Goal: Task Accomplishment & Management: Complete application form

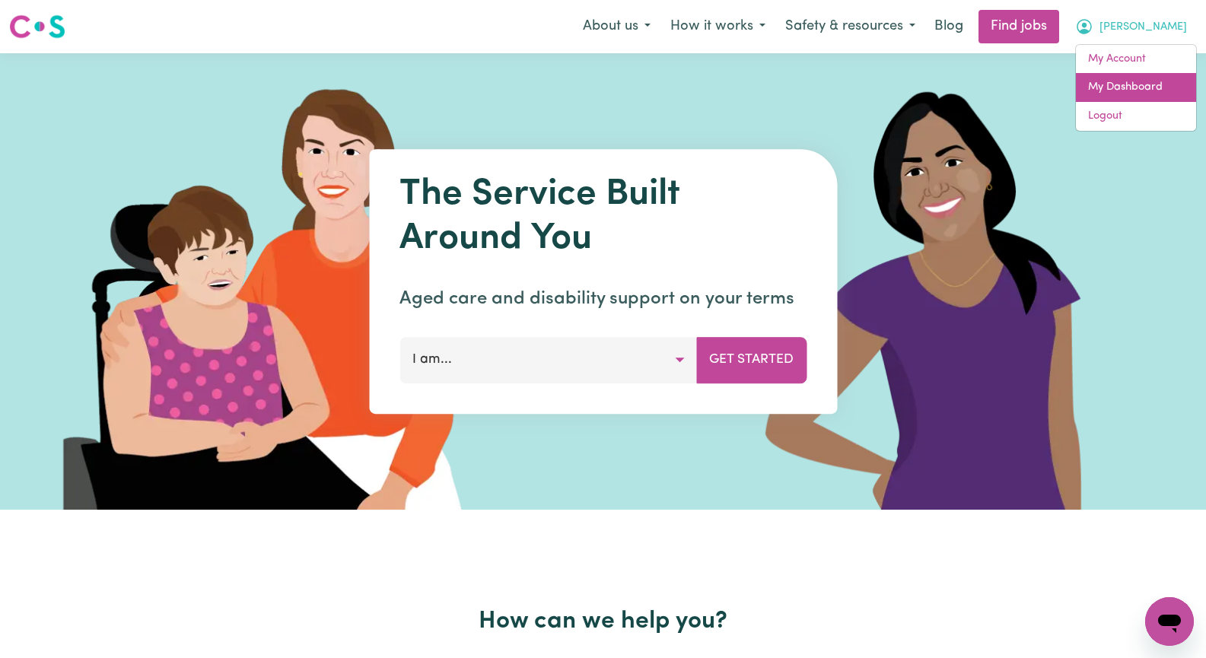
click at [1134, 82] on link "My Dashboard" at bounding box center [1136, 87] width 120 height 29
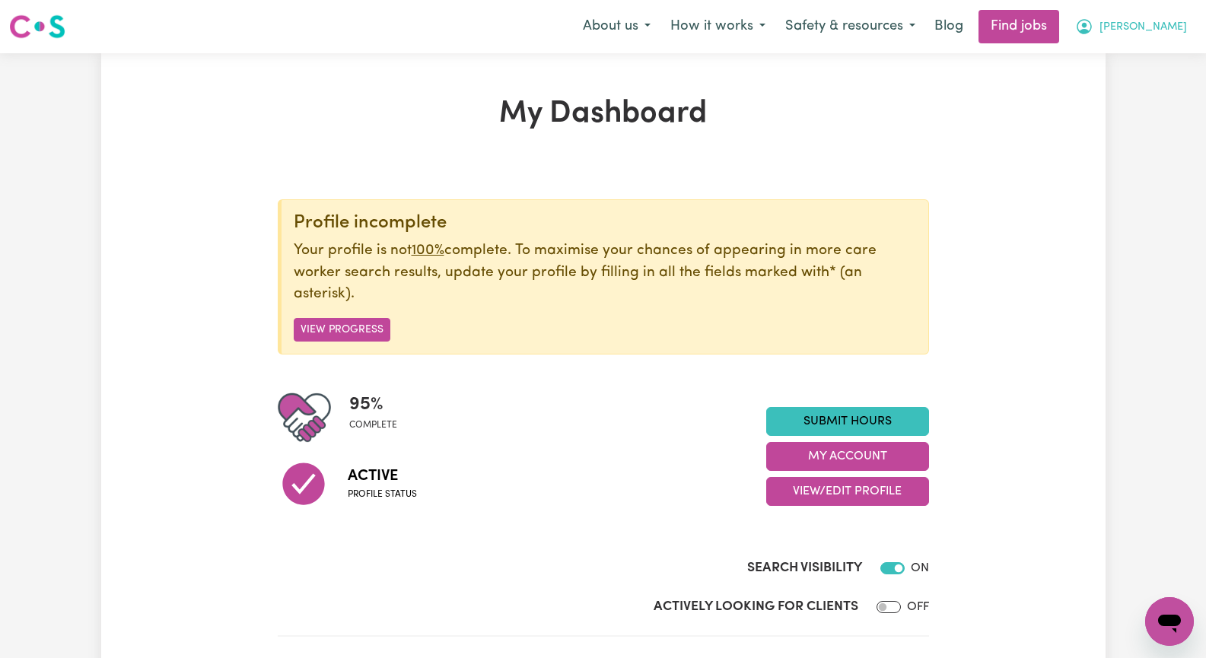
click at [1170, 27] on span "[PERSON_NAME]" at bounding box center [1142, 27] width 87 height 17
click at [1161, 59] on link "My Account" at bounding box center [1136, 59] width 120 height 29
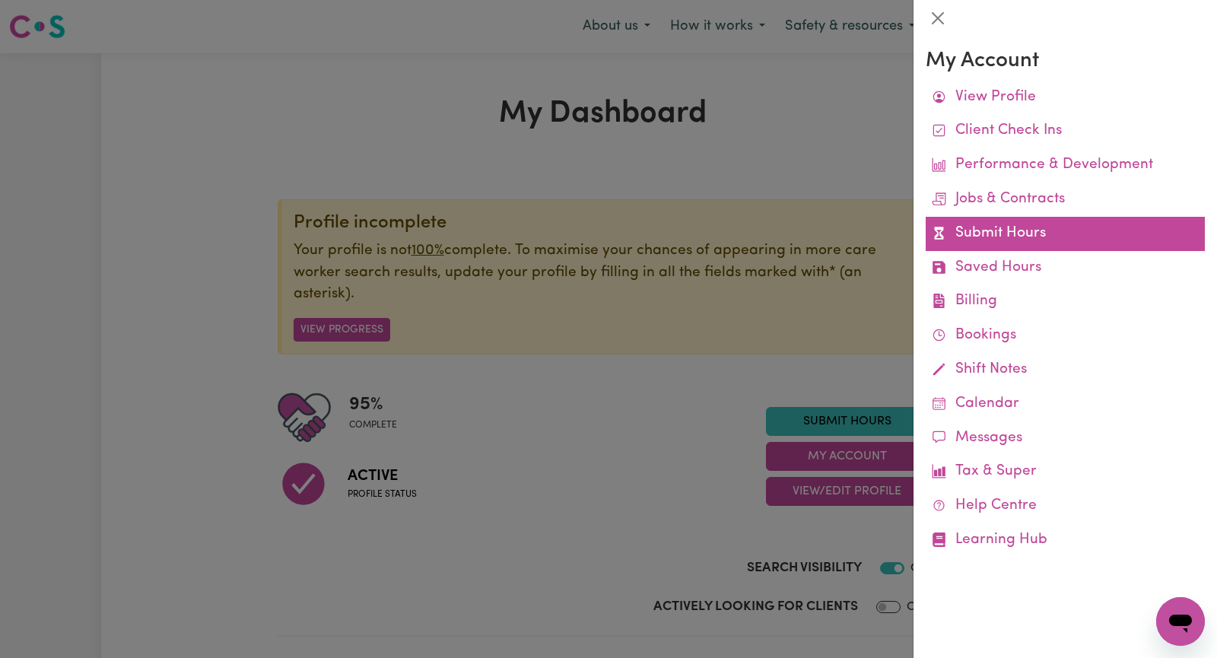
click at [1041, 229] on link "Submit Hours" at bounding box center [1065, 234] width 279 height 34
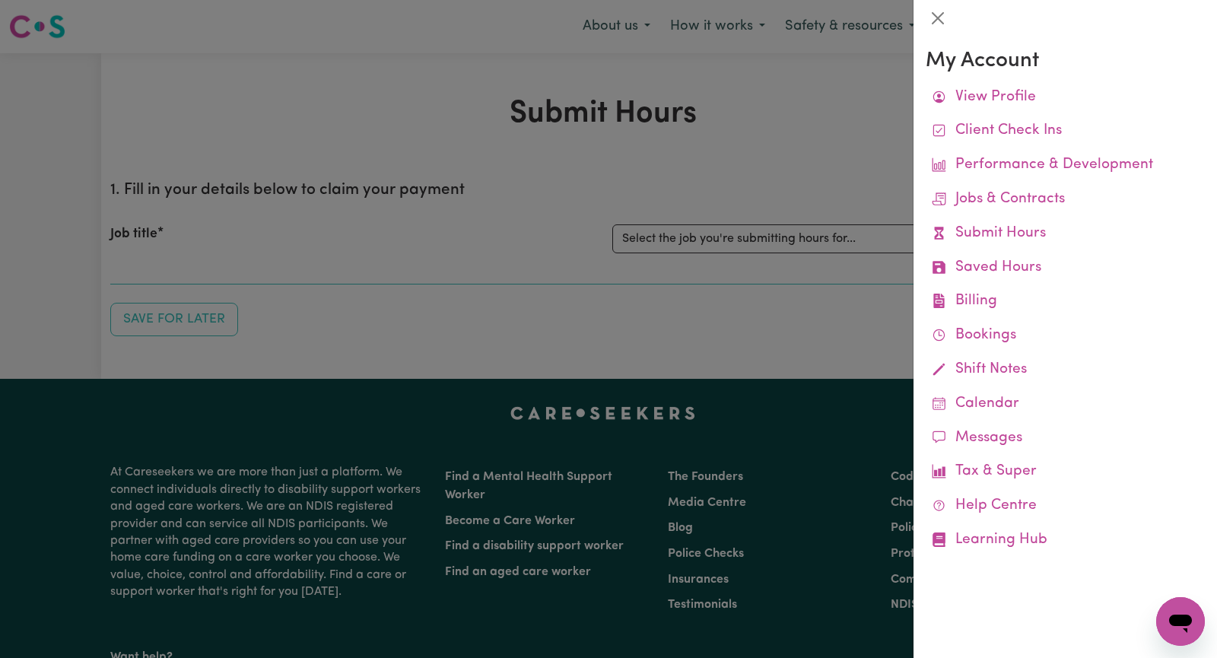
click at [729, 246] on div at bounding box center [608, 329] width 1217 height 658
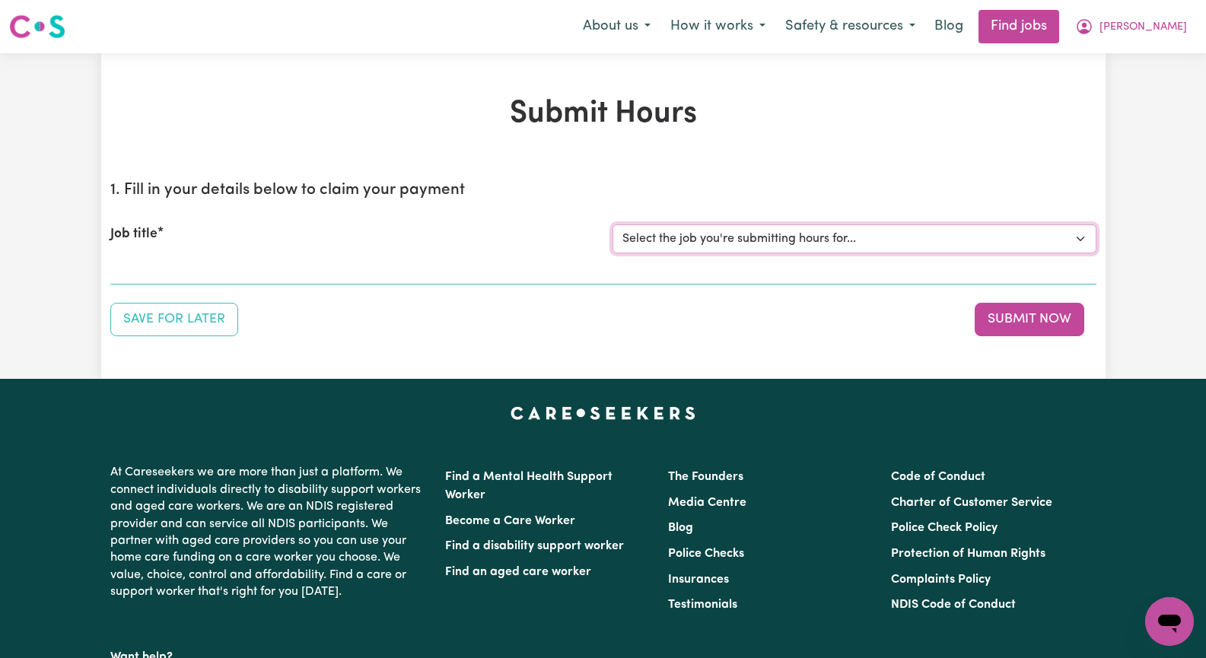
click at [1079, 240] on select "Select the job you're submitting hours for... [[PERSON_NAME]] Seeking Mature, P…" at bounding box center [854, 238] width 484 height 29
select select "14098"
click at [612, 224] on select "Select the job you're submitting hours for... [[PERSON_NAME]] Seeking Mature, P…" at bounding box center [854, 238] width 484 height 29
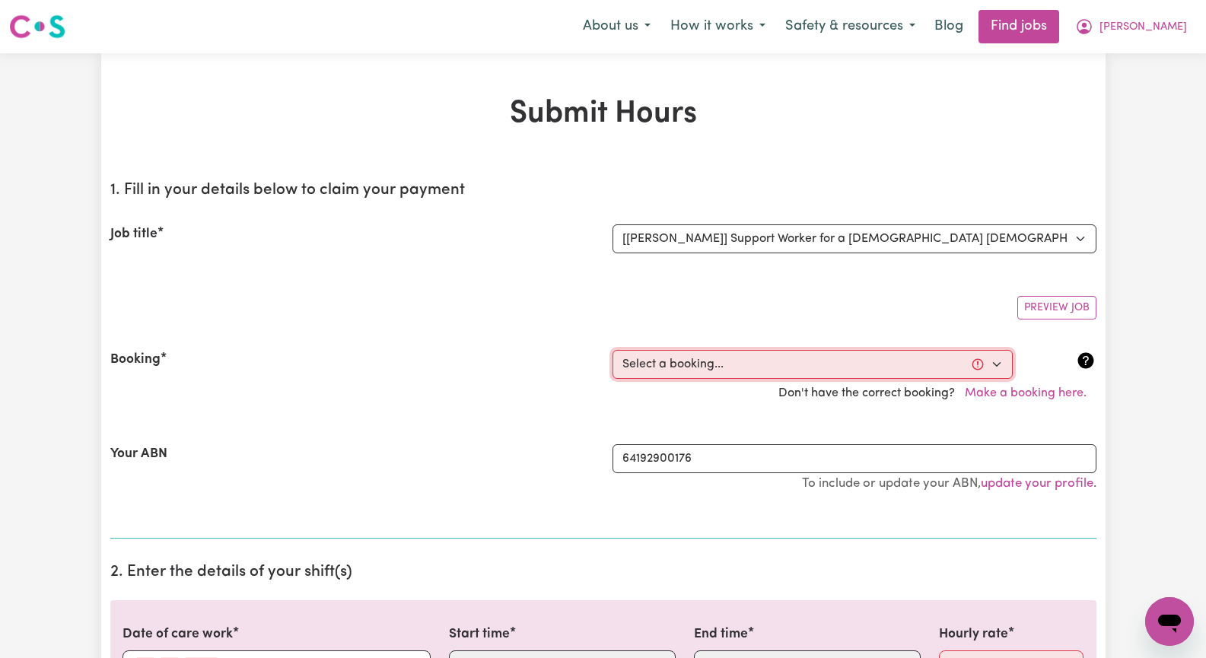
click at [996, 364] on select "Select a booking... [DATE] 08:30am to 11:30am (RECURRING) [DATE] 08:30am to 11:…" at bounding box center [812, 364] width 400 height 29
select select "351523"
click at [612, 350] on select "Select a booking... [DATE] 08:30am to 11:30am (RECURRING) [DATE] 08:30am to 11:…" at bounding box center [812, 364] width 400 height 29
type input "[DATE]"
type input "18"
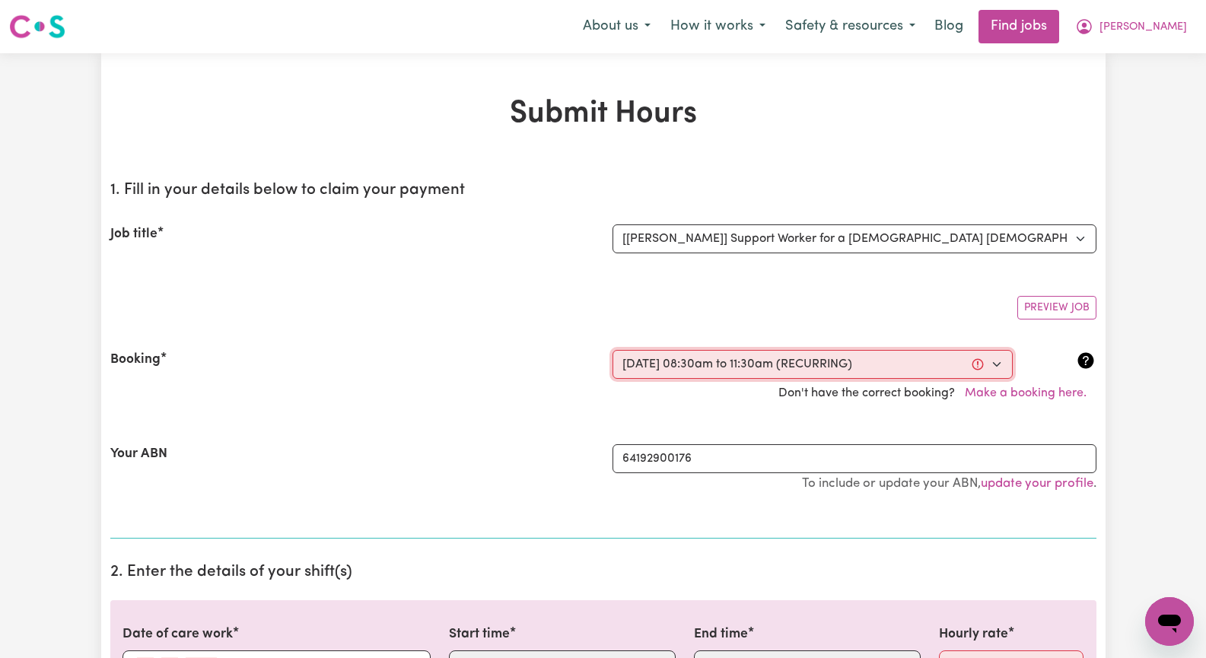
type input "9"
type input "2025"
type input "08:30"
type input "8"
type input "30"
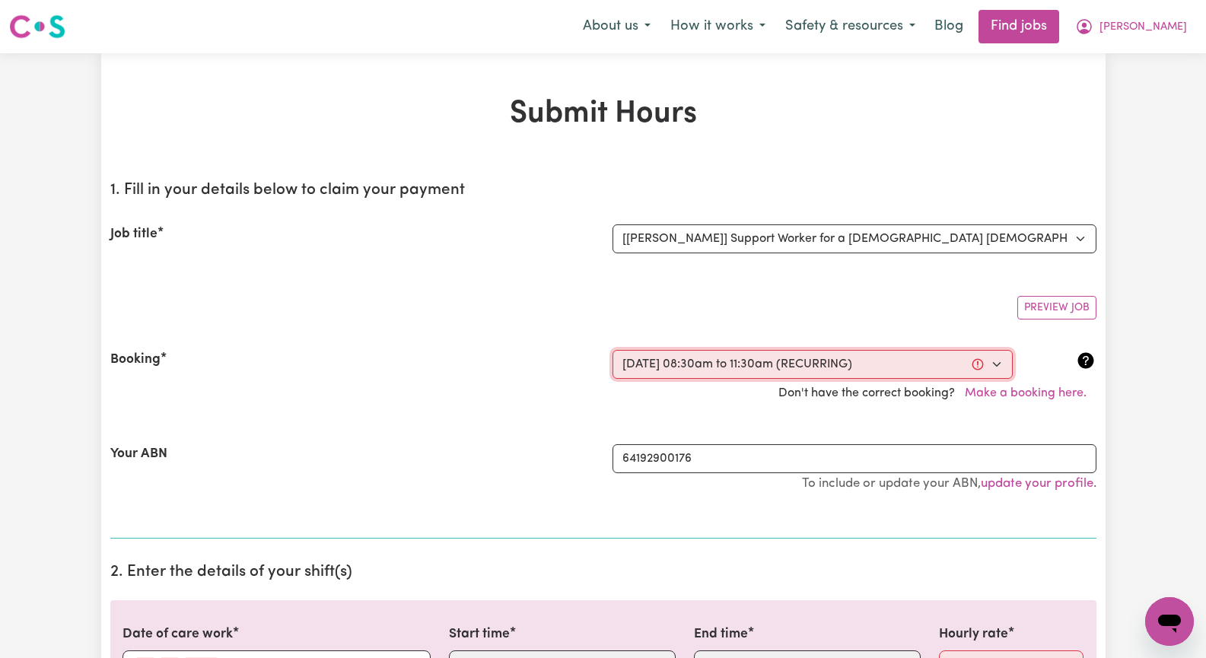
select select "am"
type input "11:30"
type input "11"
type input "30"
select select "am"
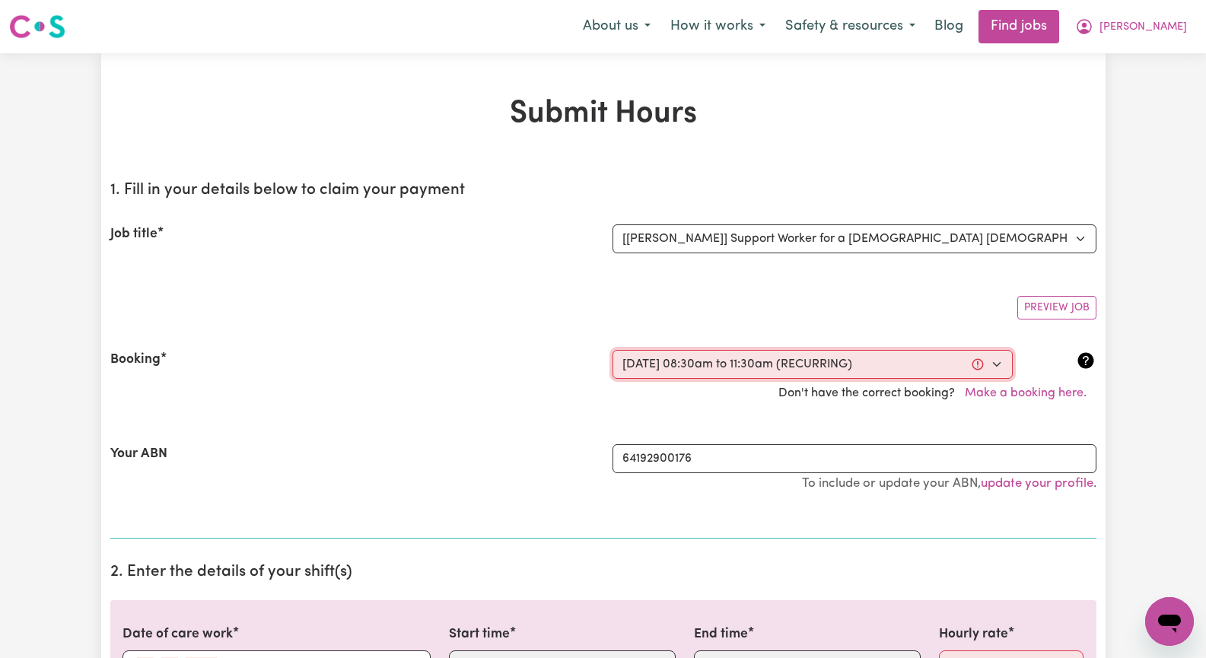
select select "46.78-Weekday"
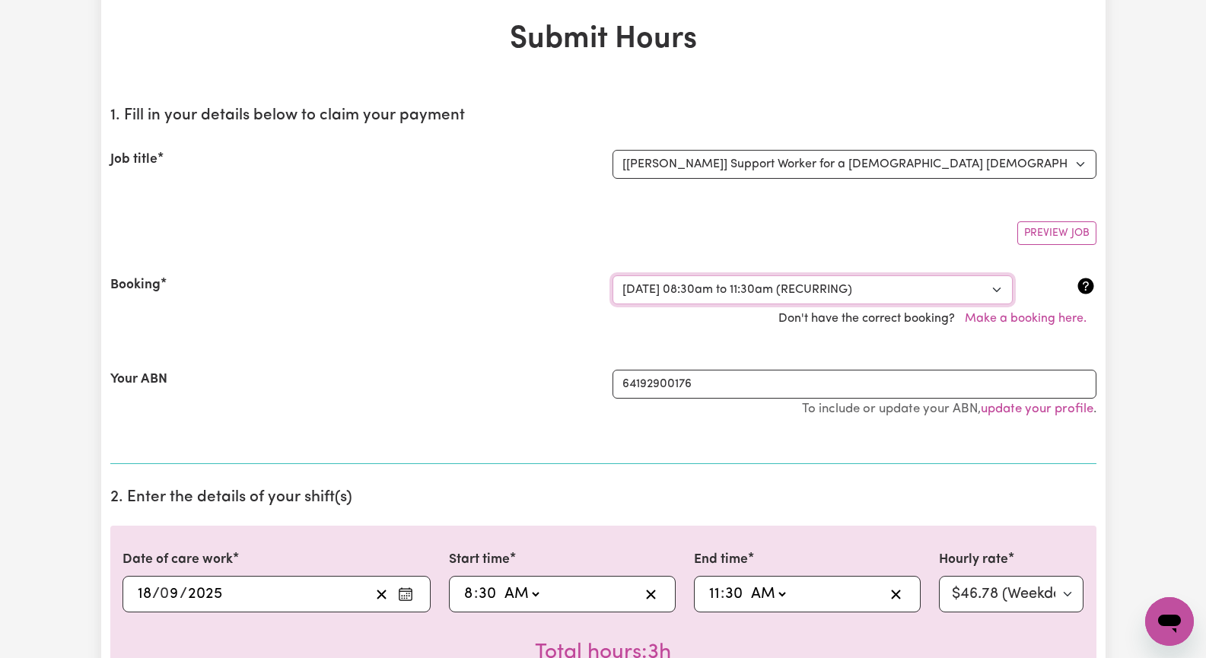
scroll to position [152, 0]
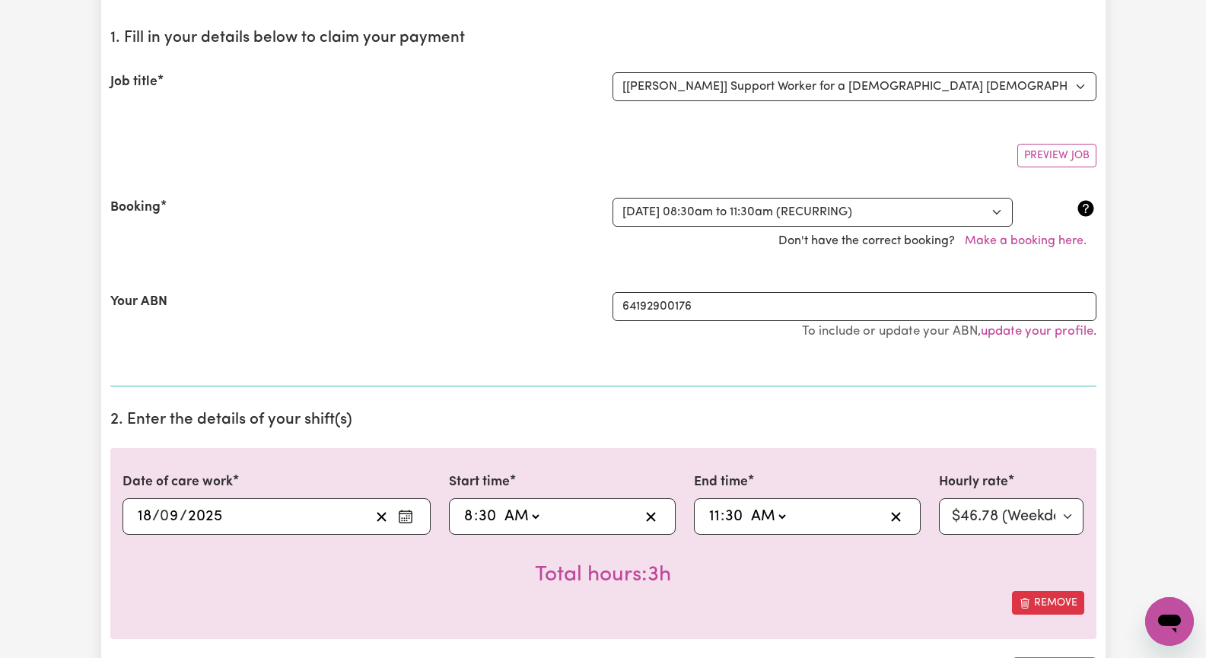
click at [472, 519] on input "8" at bounding box center [468, 516] width 11 height 23
type input "09:30"
type input "9"
click at [720, 519] on input "11" at bounding box center [714, 516] width 12 height 23
type input "01:30"
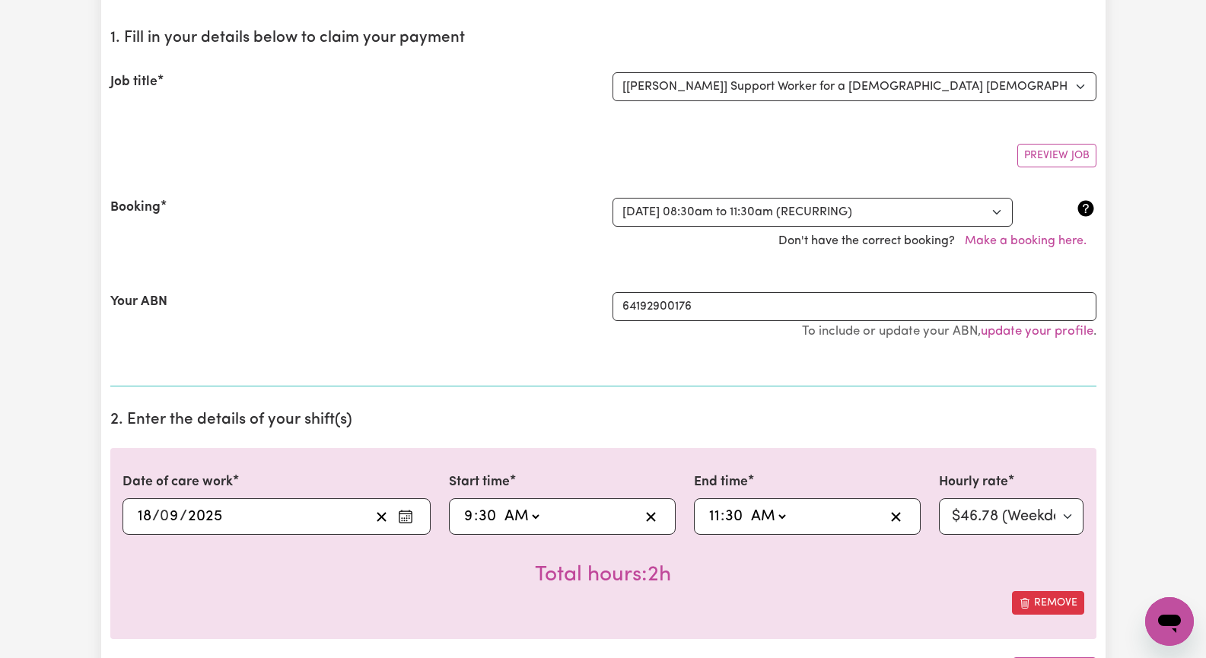
type input "1"
type input "00:30"
type input "12"
click at [783, 519] on select "AM PM" at bounding box center [770, 516] width 41 height 23
select select "pm"
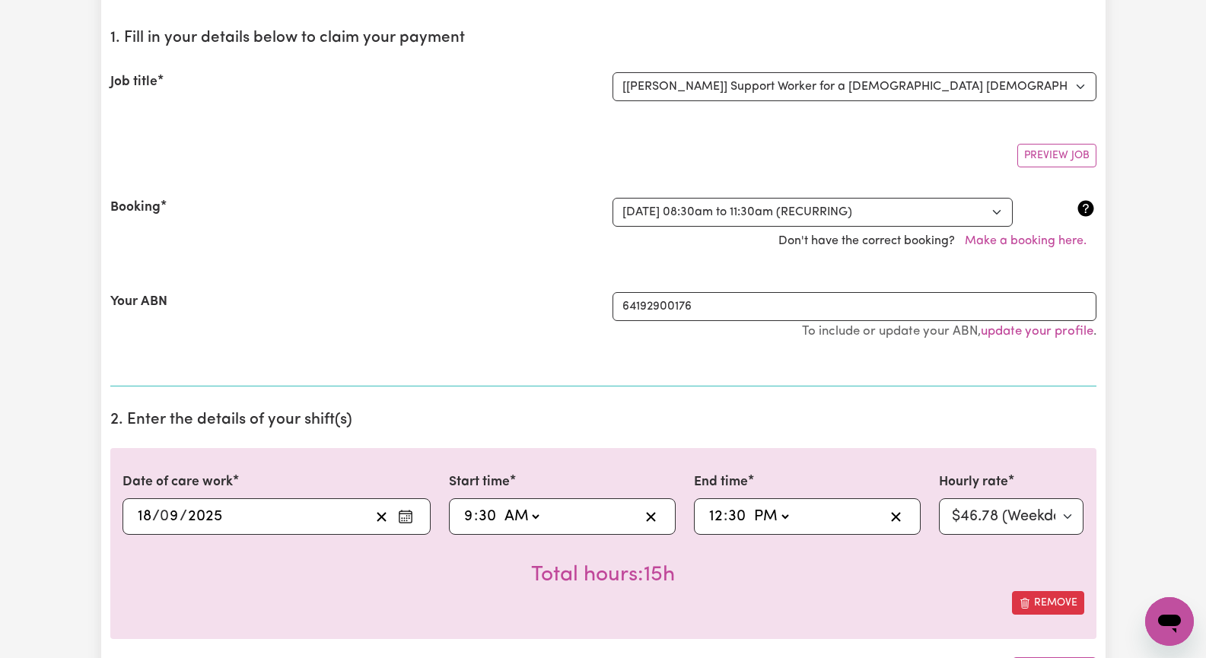
click at [750, 505] on select "AM PM" at bounding box center [770, 516] width 41 height 23
type input "12:30"
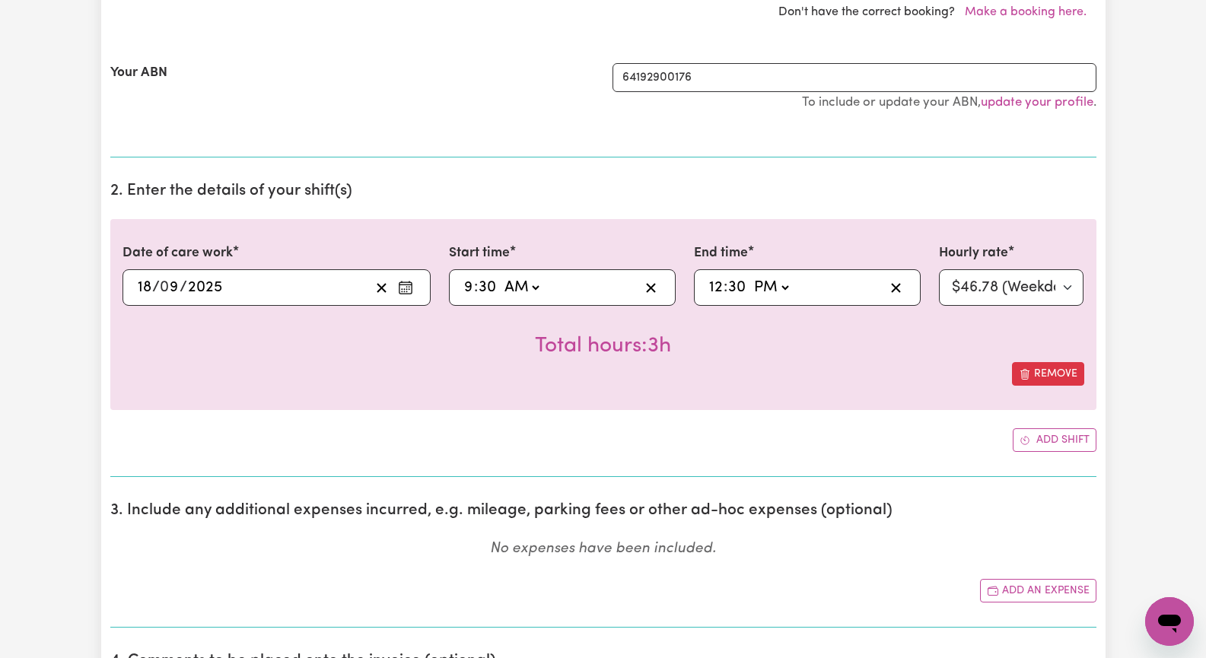
scroll to position [456, 0]
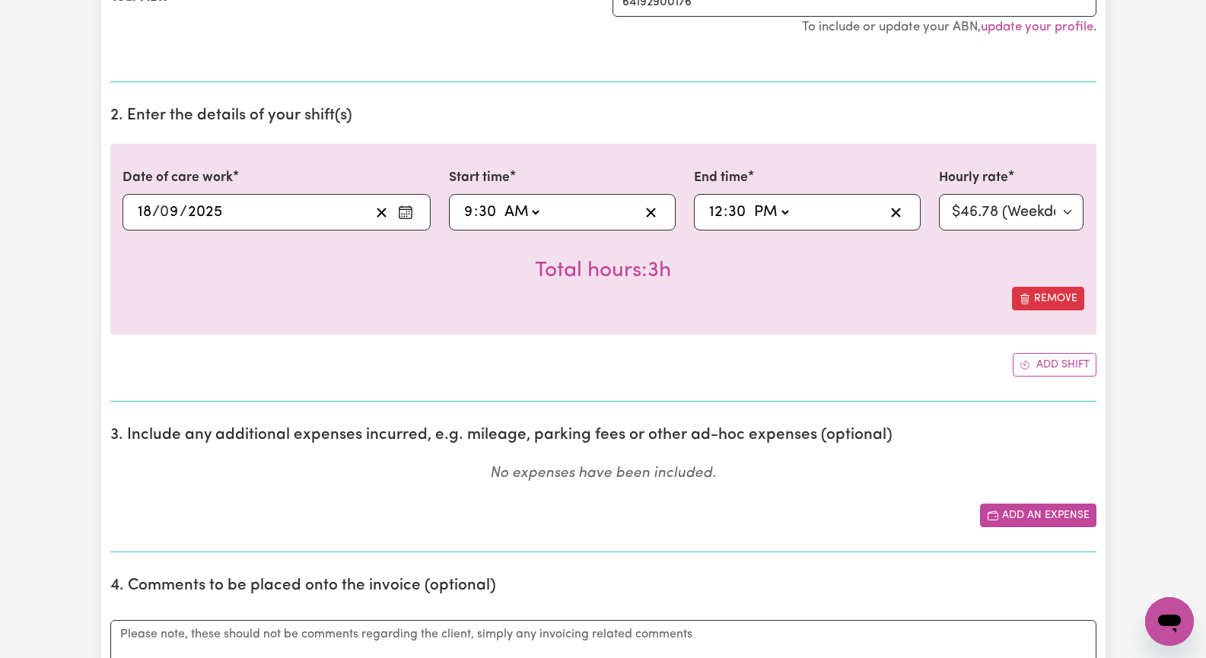
click at [1053, 513] on button "Add an expense" at bounding box center [1038, 516] width 116 height 24
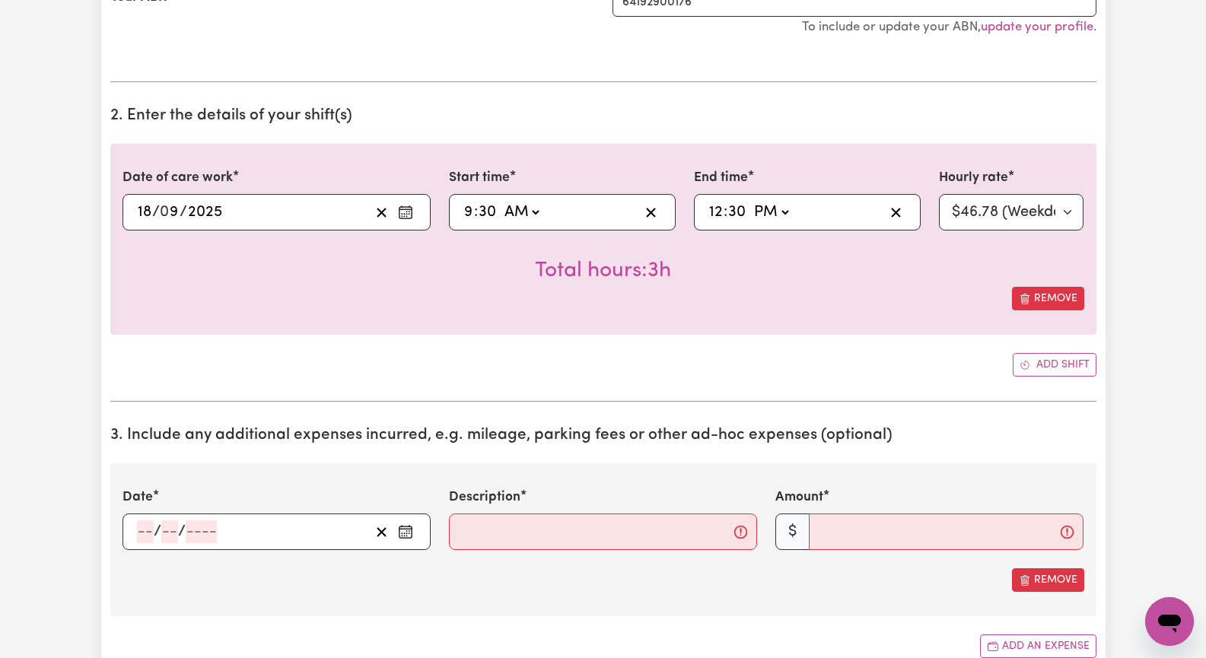
click at [405, 532] on icon "Enter the date of expense" at bounding box center [405, 531] width 15 height 15
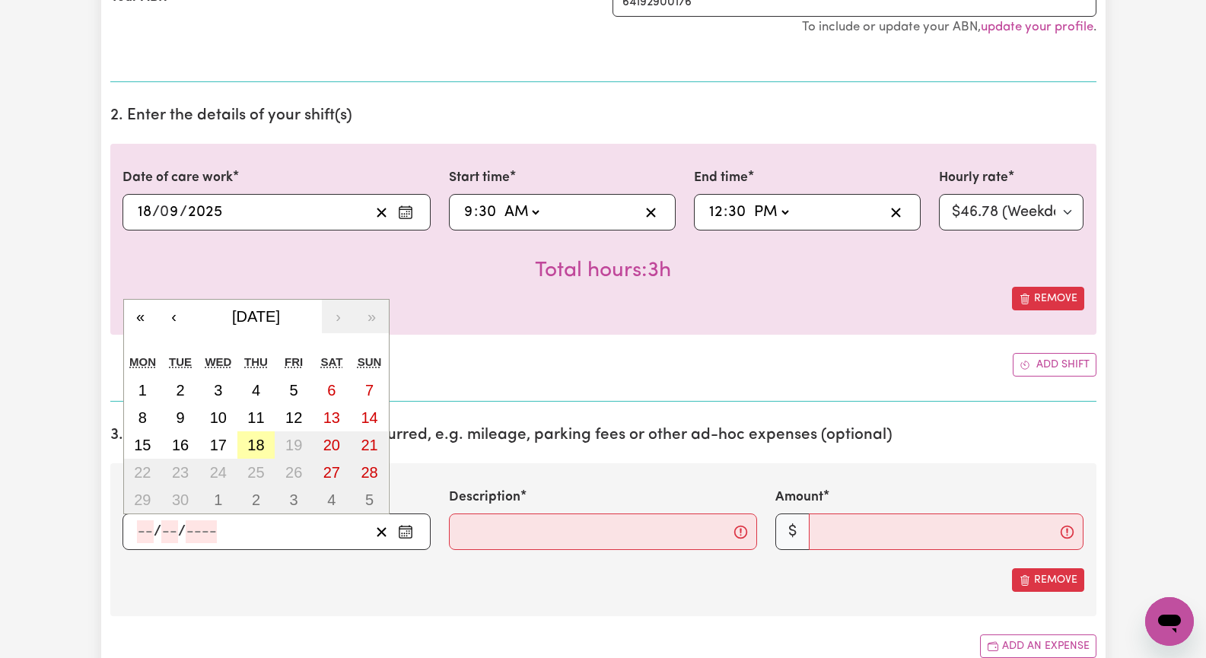
click at [254, 443] on abbr "18" at bounding box center [255, 445] width 17 height 17
type input "[DATE]"
type input "18"
type input "9"
type input "2025"
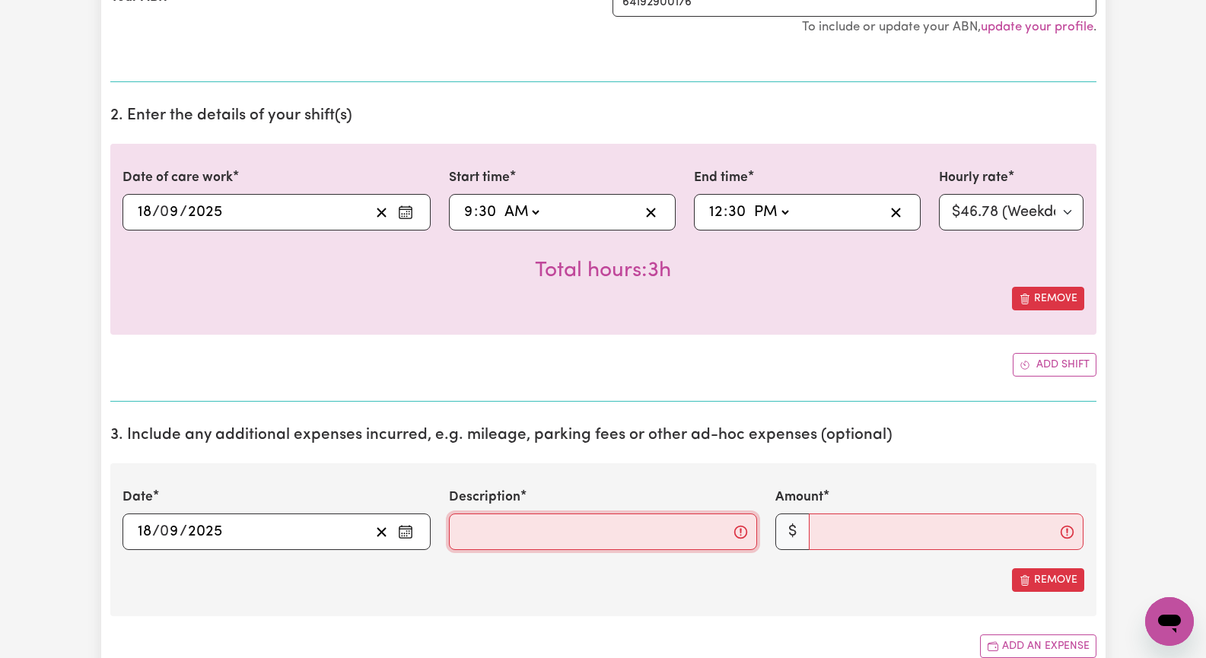
click at [543, 531] on input "Description" at bounding box center [603, 531] width 308 height 37
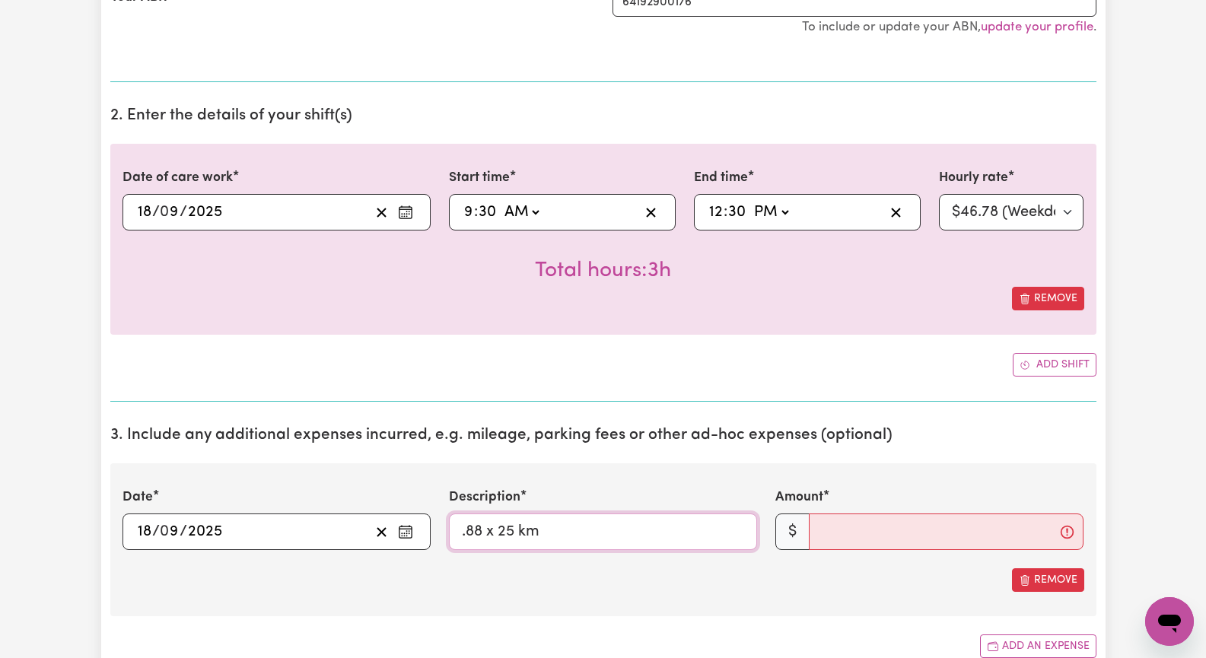
type input ".88 x 25 km"
click at [843, 532] on input "Amount" at bounding box center [946, 531] width 275 height 37
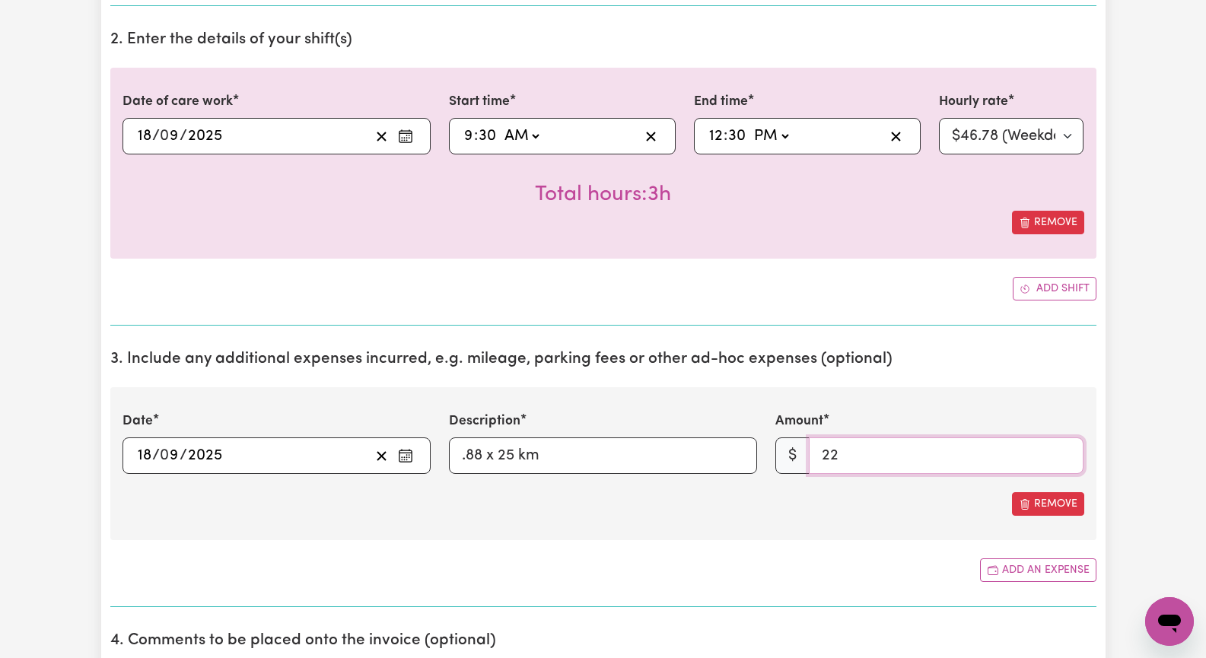
scroll to position [609, 0]
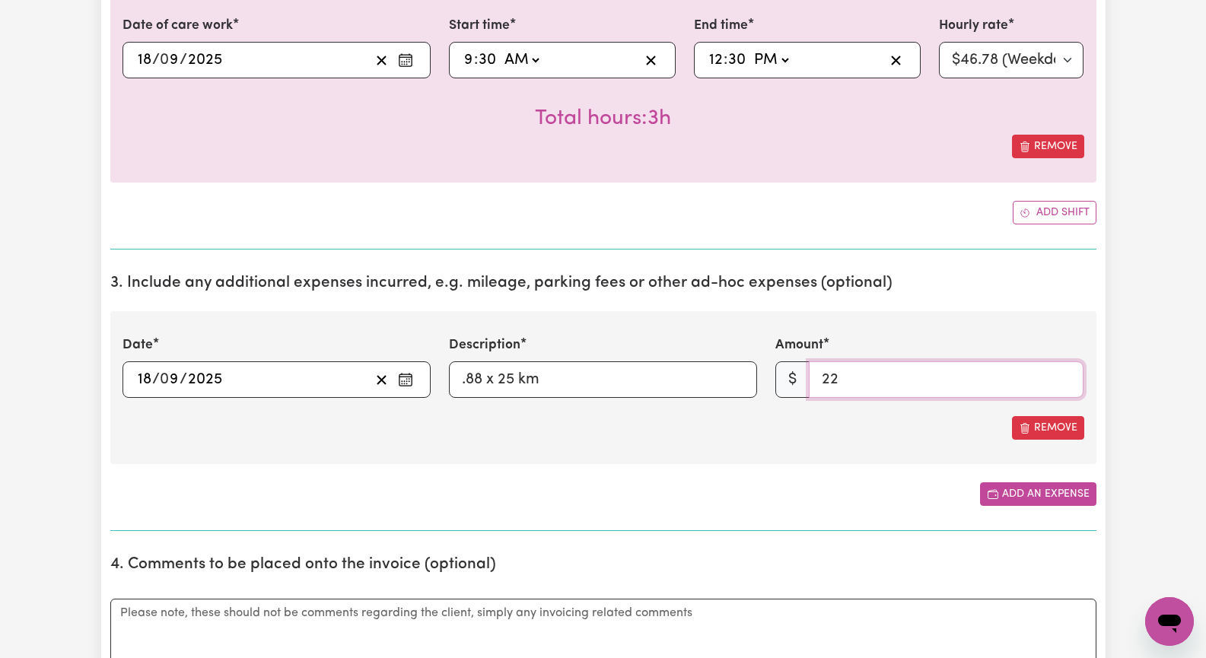
type input "22"
click at [1061, 494] on button "Add an expense" at bounding box center [1038, 494] width 116 height 24
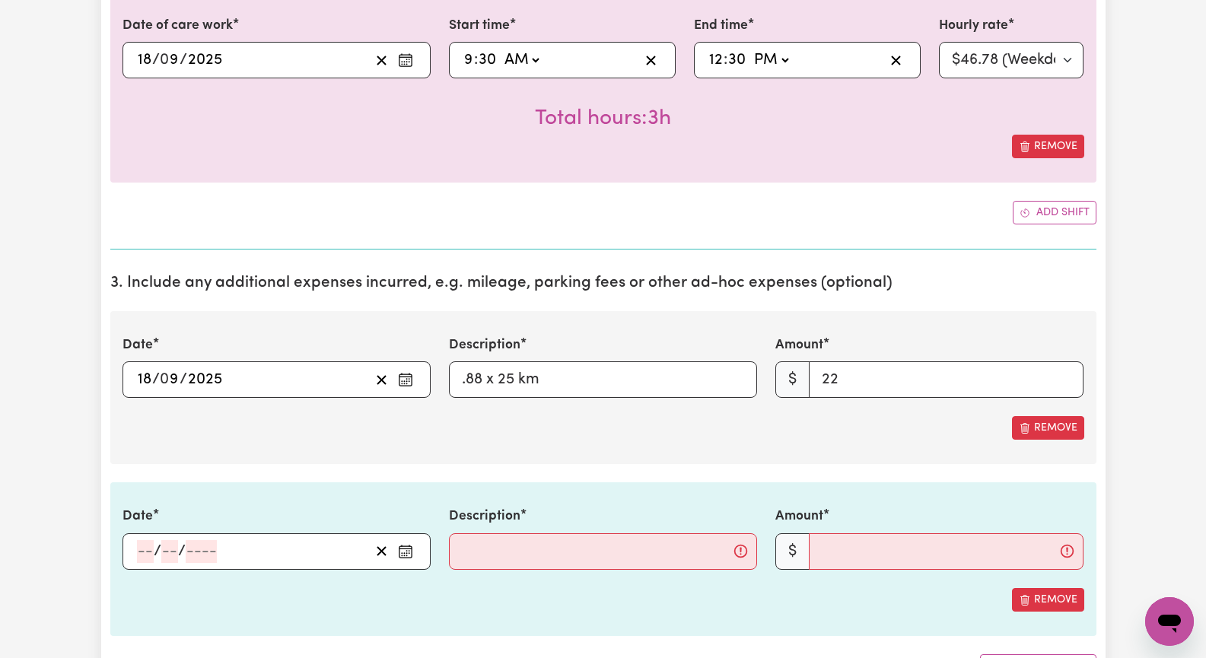
click at [405, 549] on icon "Enter the date of expense" at bounding box center [405, 551] width 15 height 15
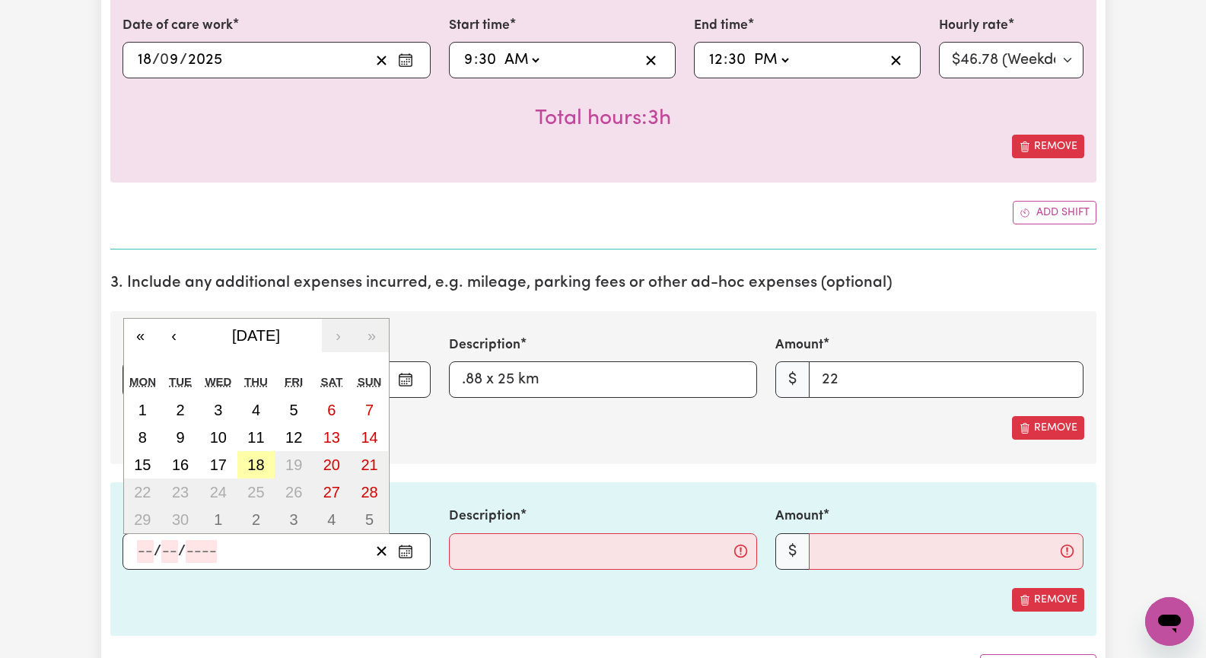
drag, startPoint x: 261, startPoint y: 464, endPoint x: 397, endPoint y: 532, distance: 152.1
click at [261, 464] on abbr "18" at bounding box center [255, 464] width 17 height 17
type input "[DATE]"
type input "18"
type input "9"
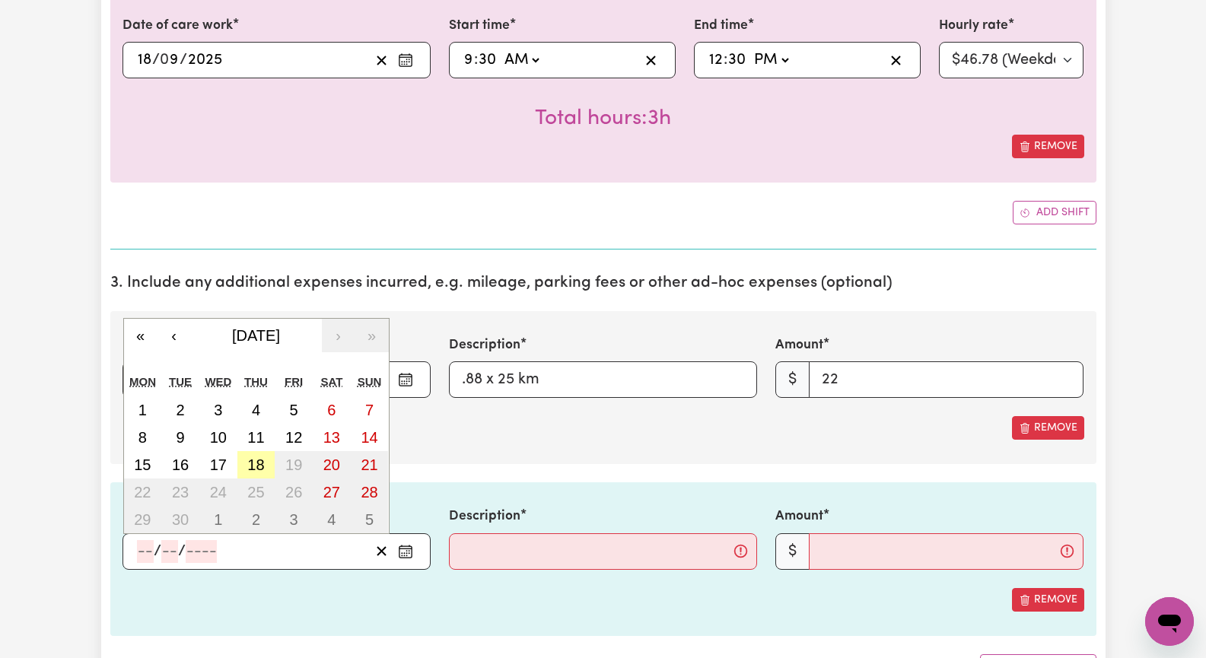
type input "2025"
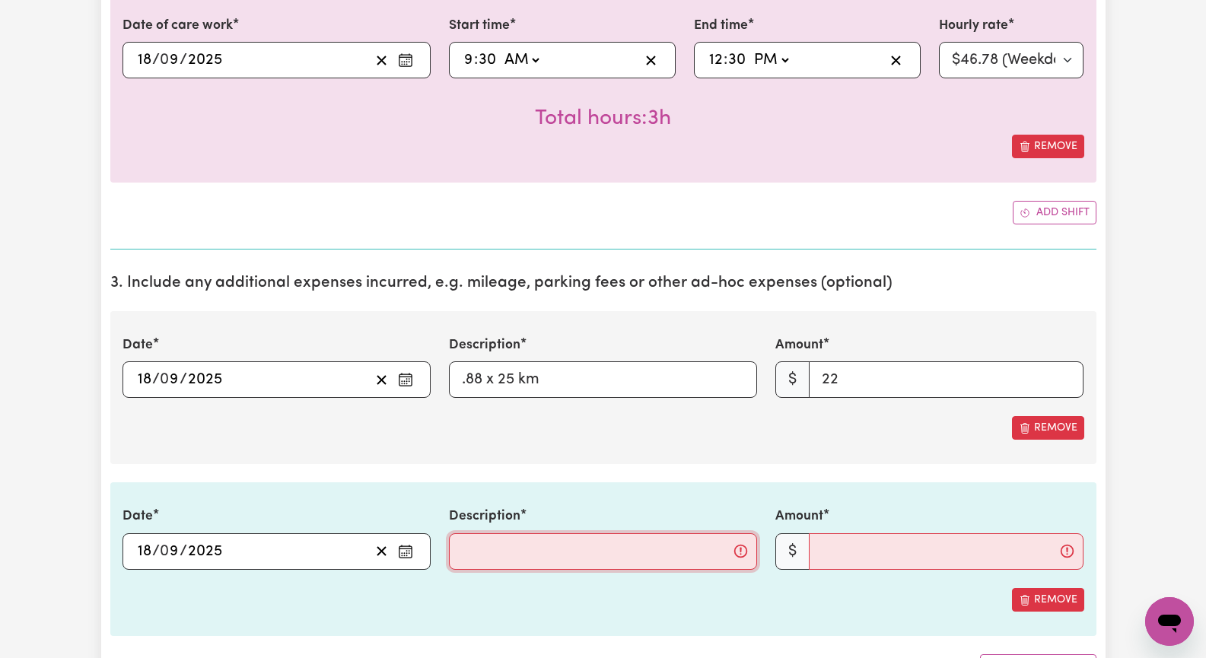
click at [489, 551] on input "Description" at bounding box center [603, 551] width 308 height 37
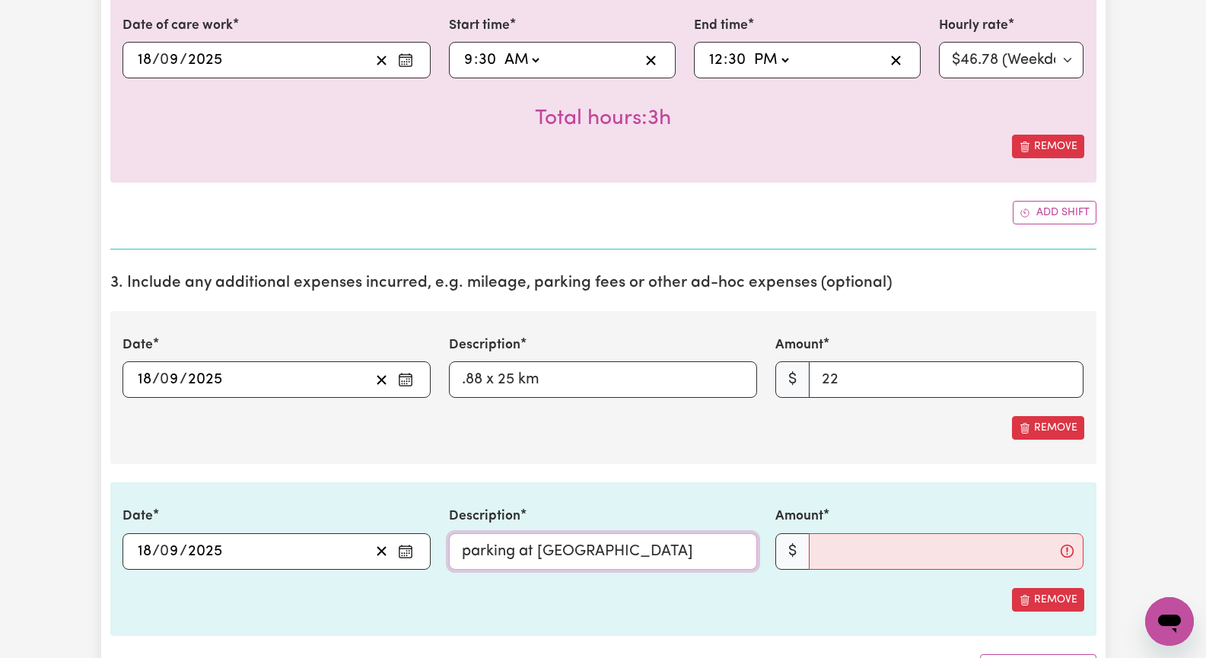
click at [548, 551] on input "parking at [GEOGRAPHIC_DATA]" at bounding box center [603, 551] width 308 height 37
click at [602, 552] on input "parking at [GEOGRAPHIC_DATA]" at bounding box center [603, 551] width 308 height 37
type input "parking at [GEOGRAPHIC_DATA]"
click at [850, 551] on input "Amount" at bounding box center [946, 551] width 275 height 37
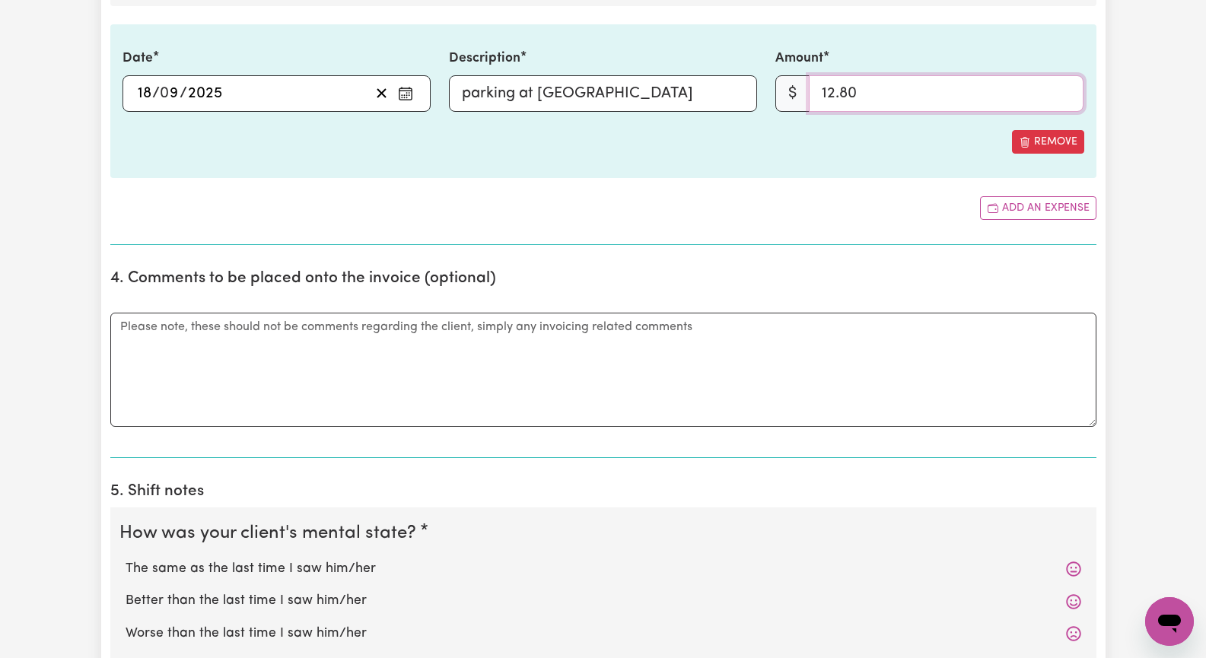
scroll to position [1141, 0]
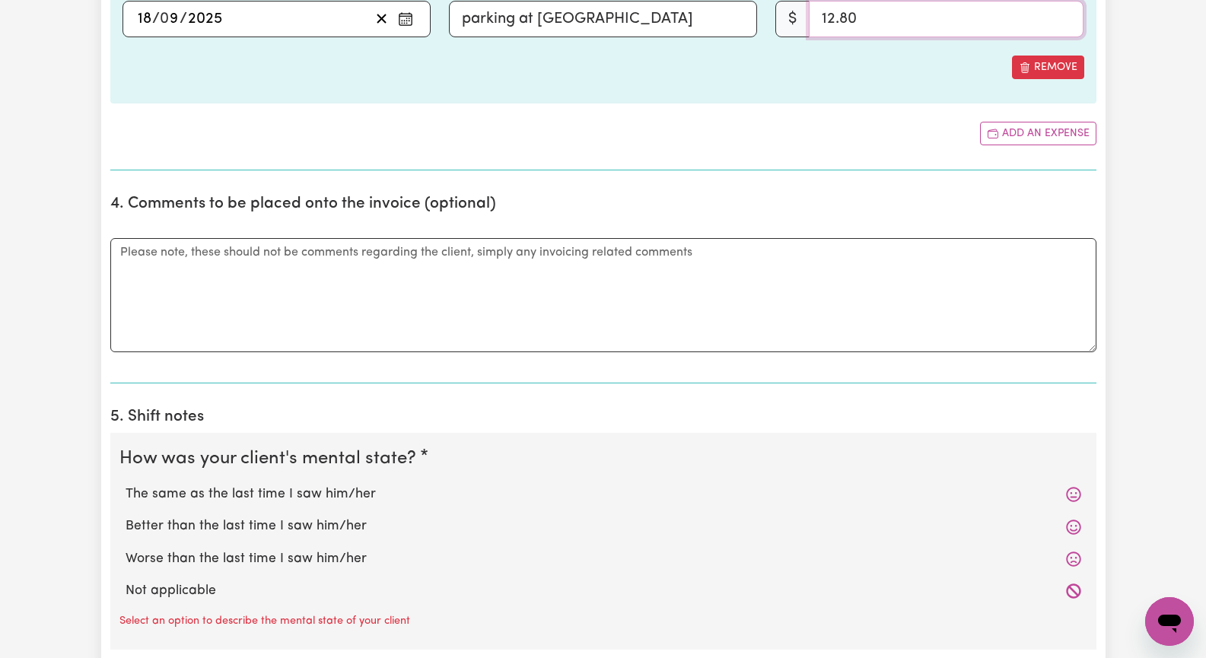
type input "12.80"
click at [358, 496] on label "The same as the last time I saw him/her" at bounding box center [603, 495] width 955 height 20
click at [126, 485] on input "The same as the last time I saw him/her" at bounding box center [125, 484] width 1 height 1
radio input "true"
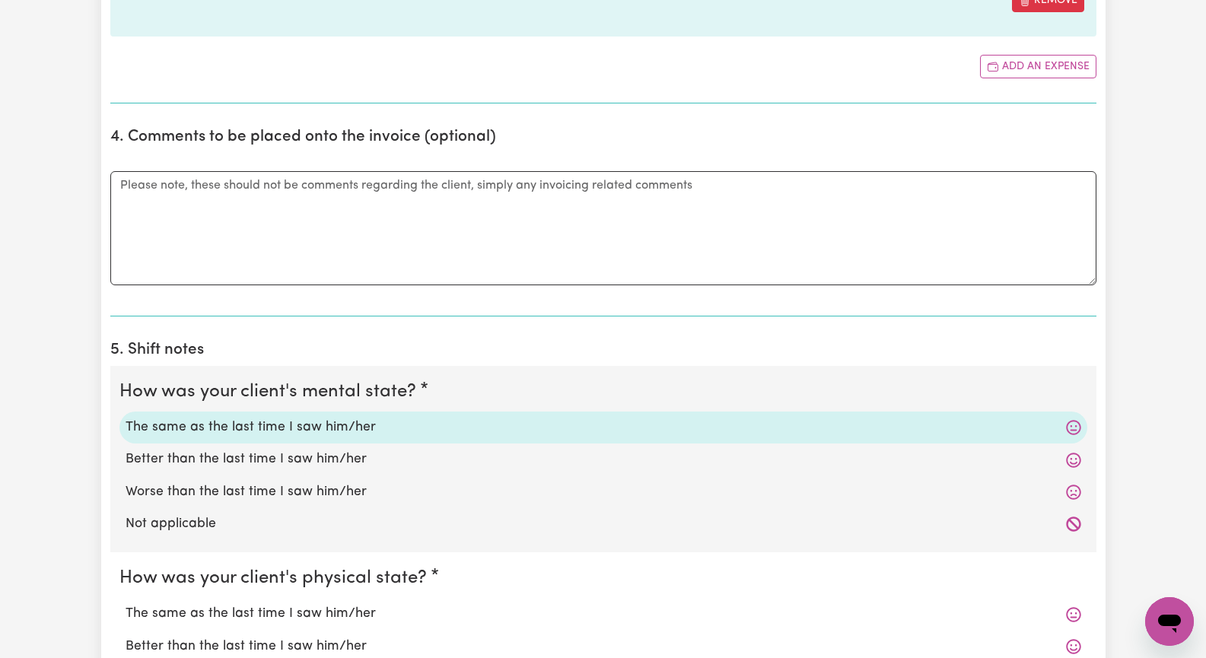
scroll to position [1293, 0]
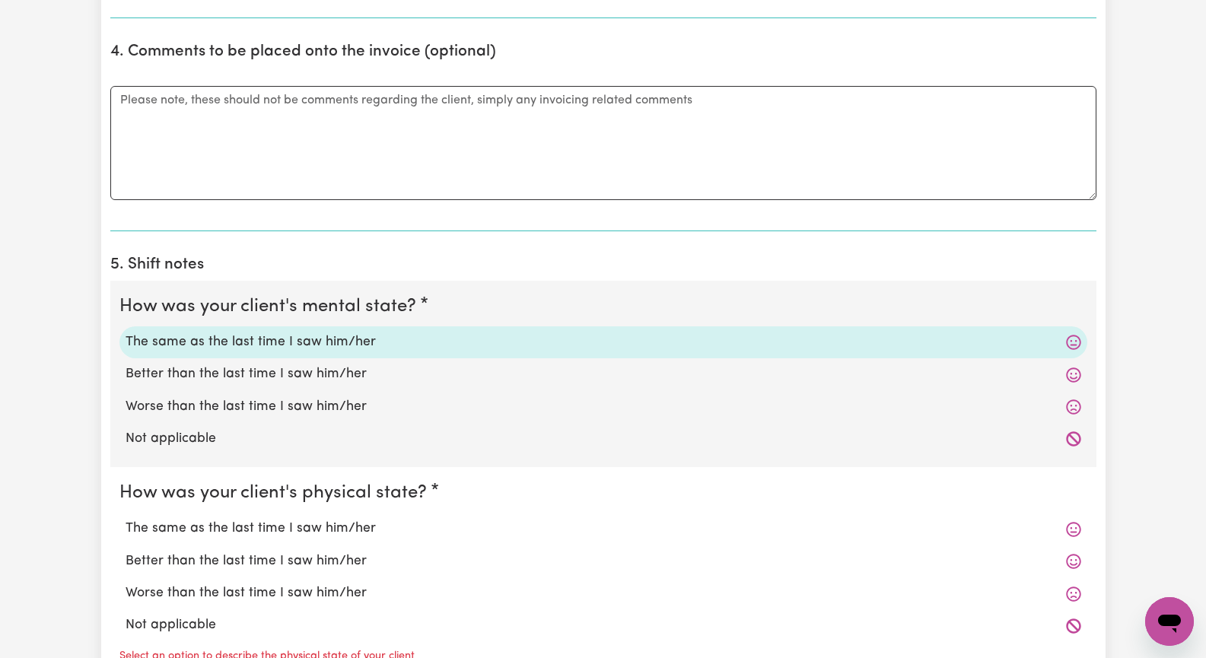
click at [356, 532] on label "The same as the last time I saw him/her" at bounding box center [603, 529] width 955 height 20
click at [126, 519] on input "The same as the last time I saw him/her" at bounding box center [125, 518] width 1 height 1
radio input "true"
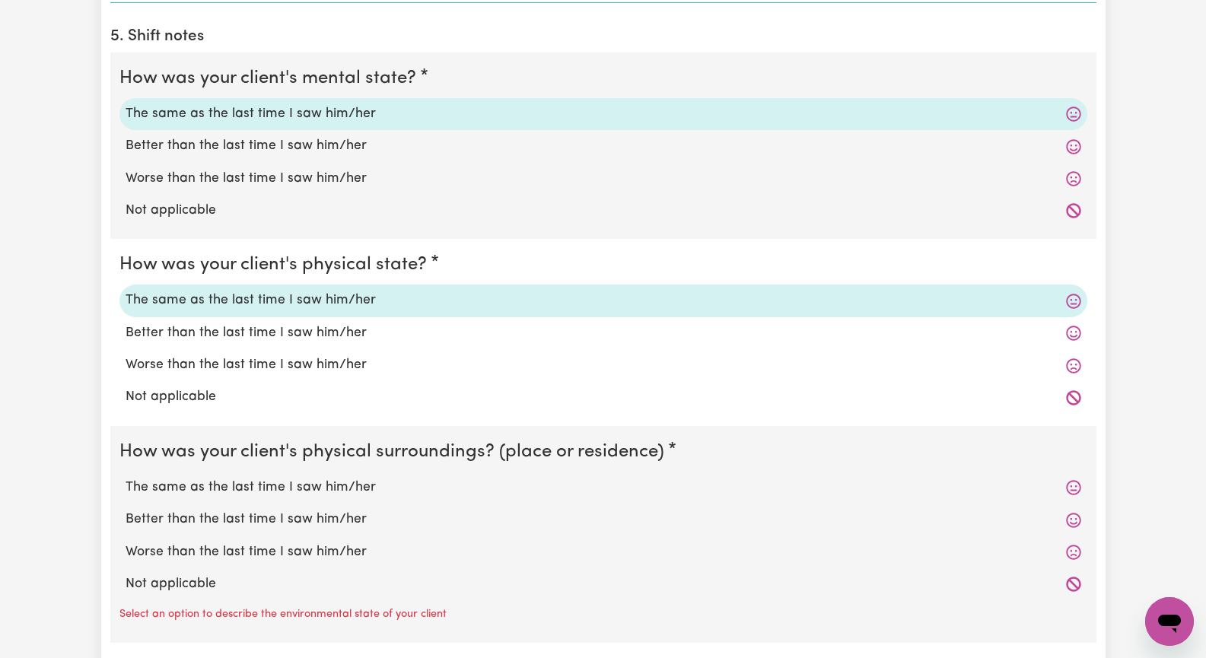
scroll to position [1597, 0]
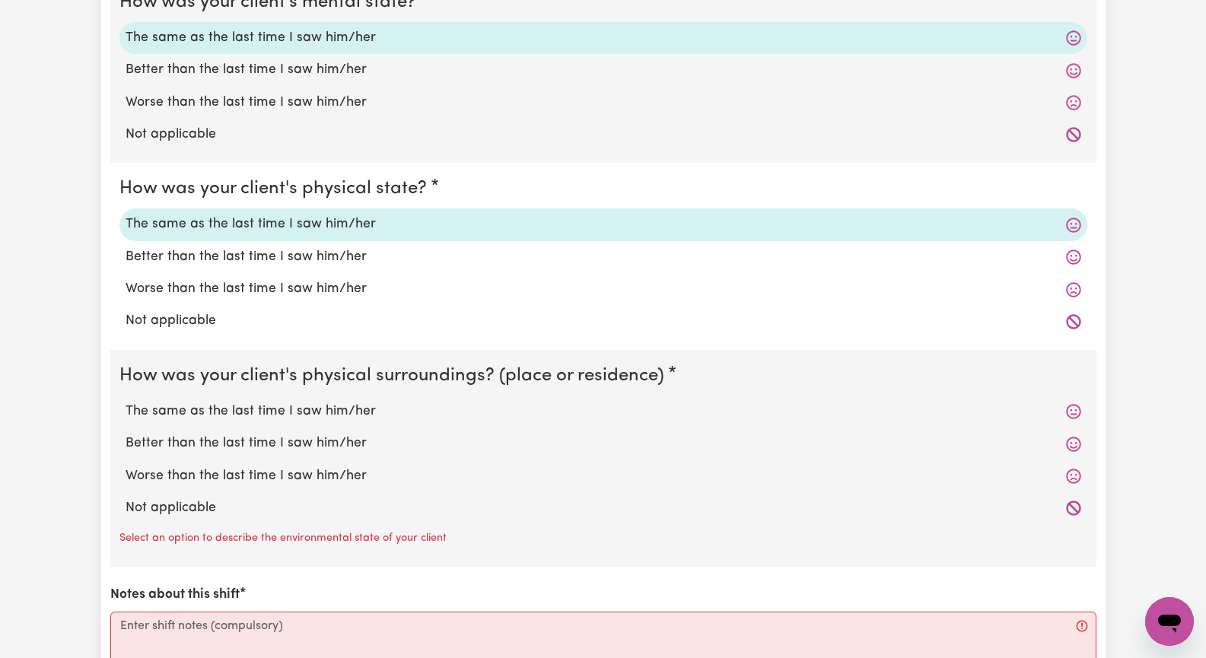
click at [212, 507] on label "Not applicable" at bounding box center [603, 508] width 955 height 20
click at [126, 498] on input "Not applicable" at bounding box center [125, 497] width 1 height 1
radio input "true"
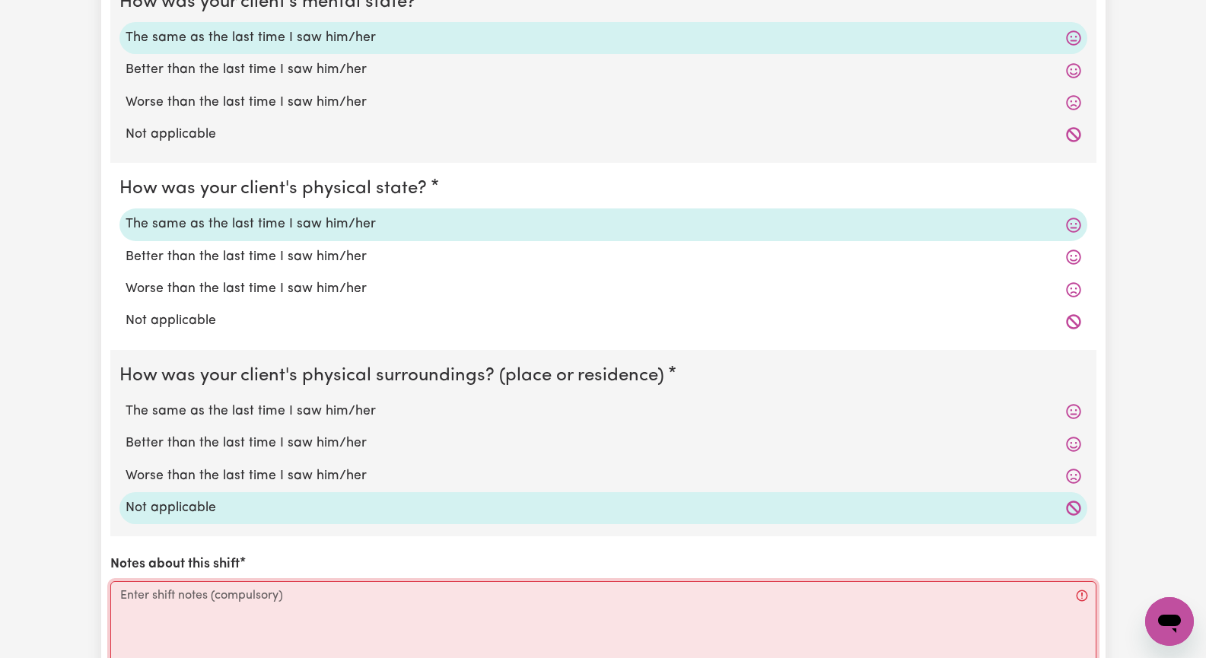
drag, startPoint x: 230, startPoint y: 601, endPoint x: 351, endPoint y: 602, distance: 121.7
click at [231, 601] on textarea "Notes about this shift" at bounding box center [603, 638] width 986 height 114
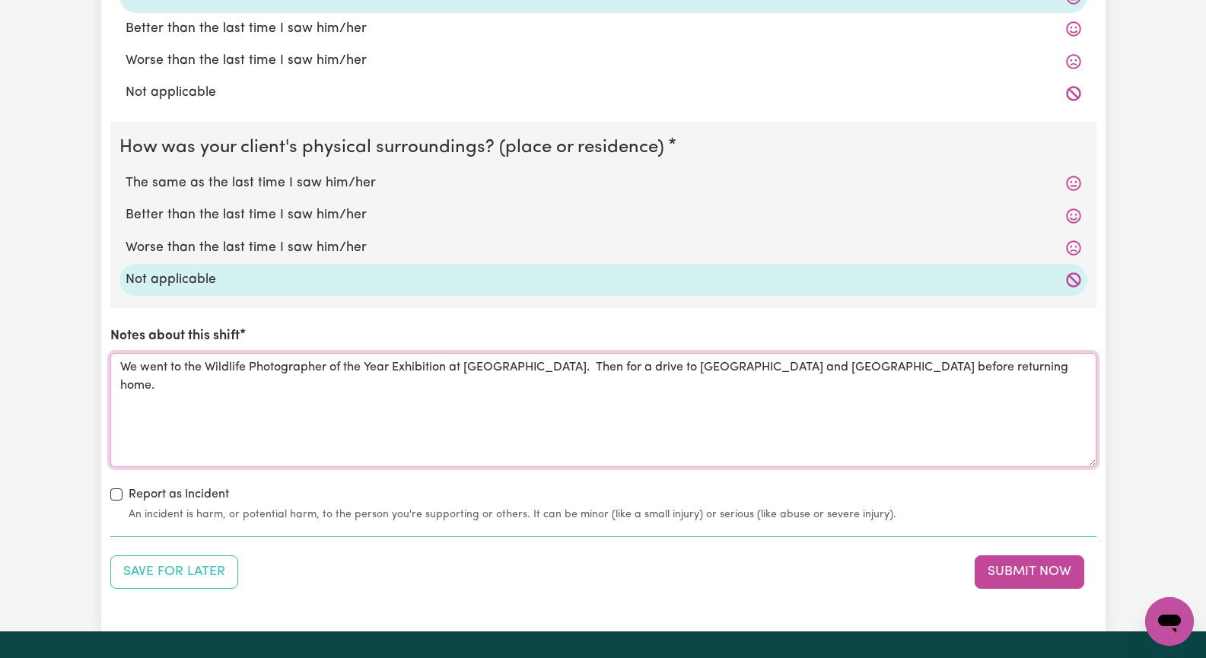
scroll to position [2054, 0]
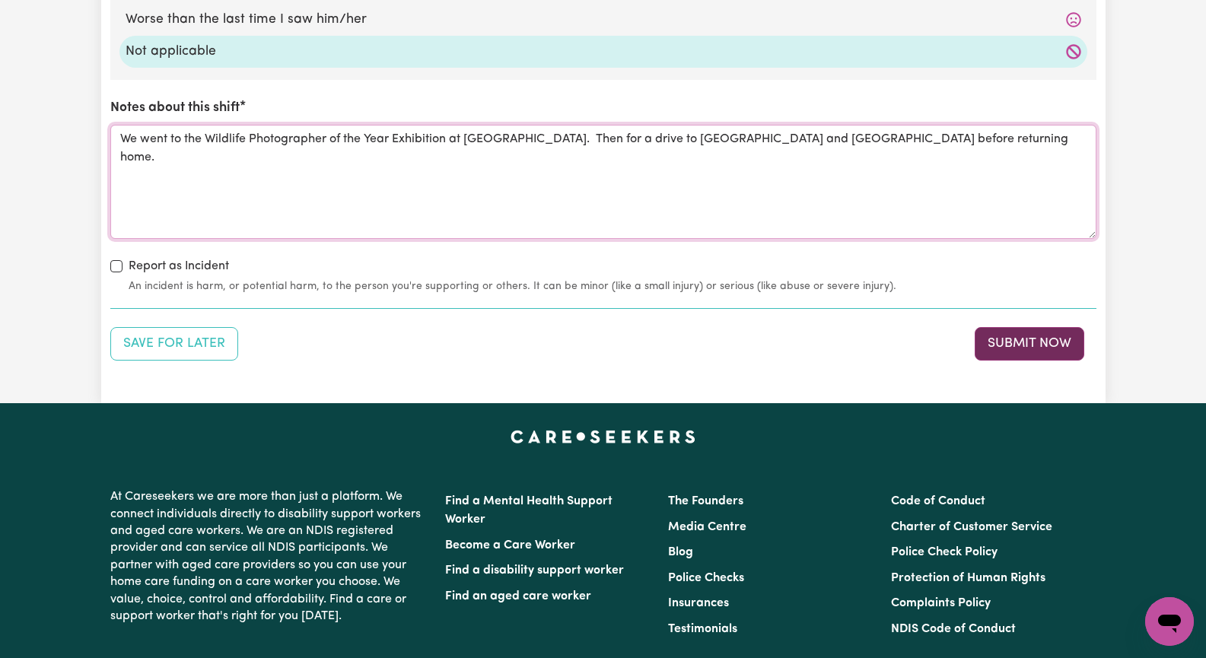
type textarea "We went to the Wildlife Photographer of the Year Exhibition at [GEOGRAPHIC_DATA…"
click at [1026, 347] on button "Submit Now" at bounding box center [1029, 343] width 110 height 33
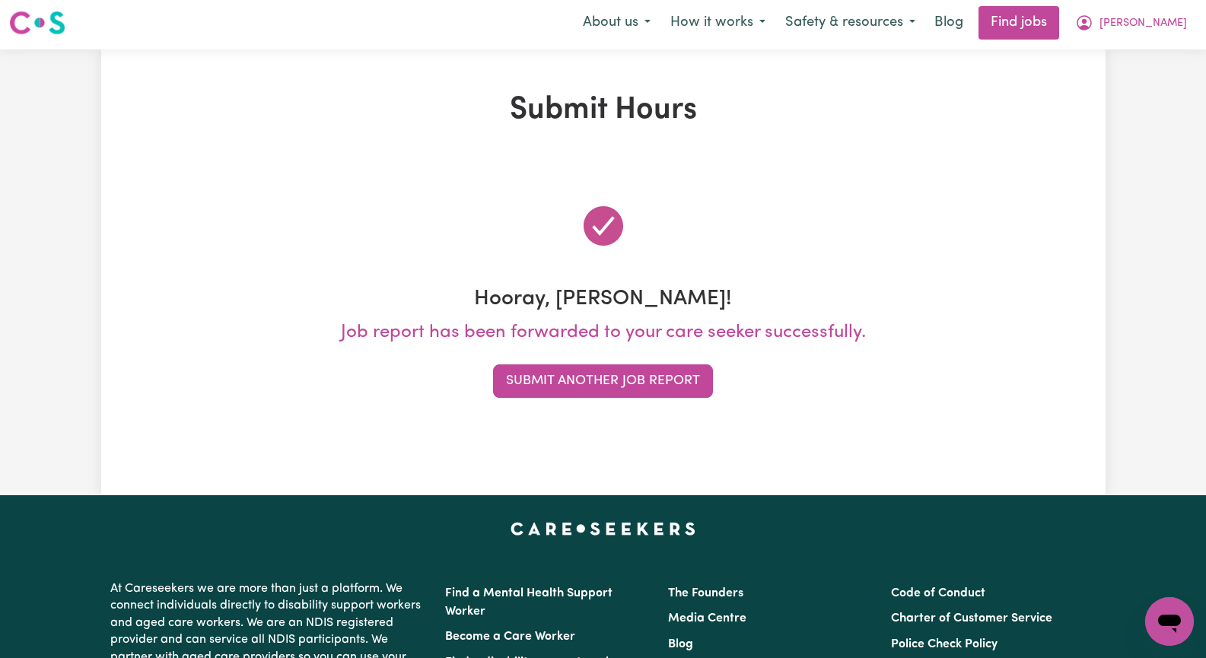
scroll to position [0, 0]
